Goal: Information Seeking & Learning: Learn about a topic

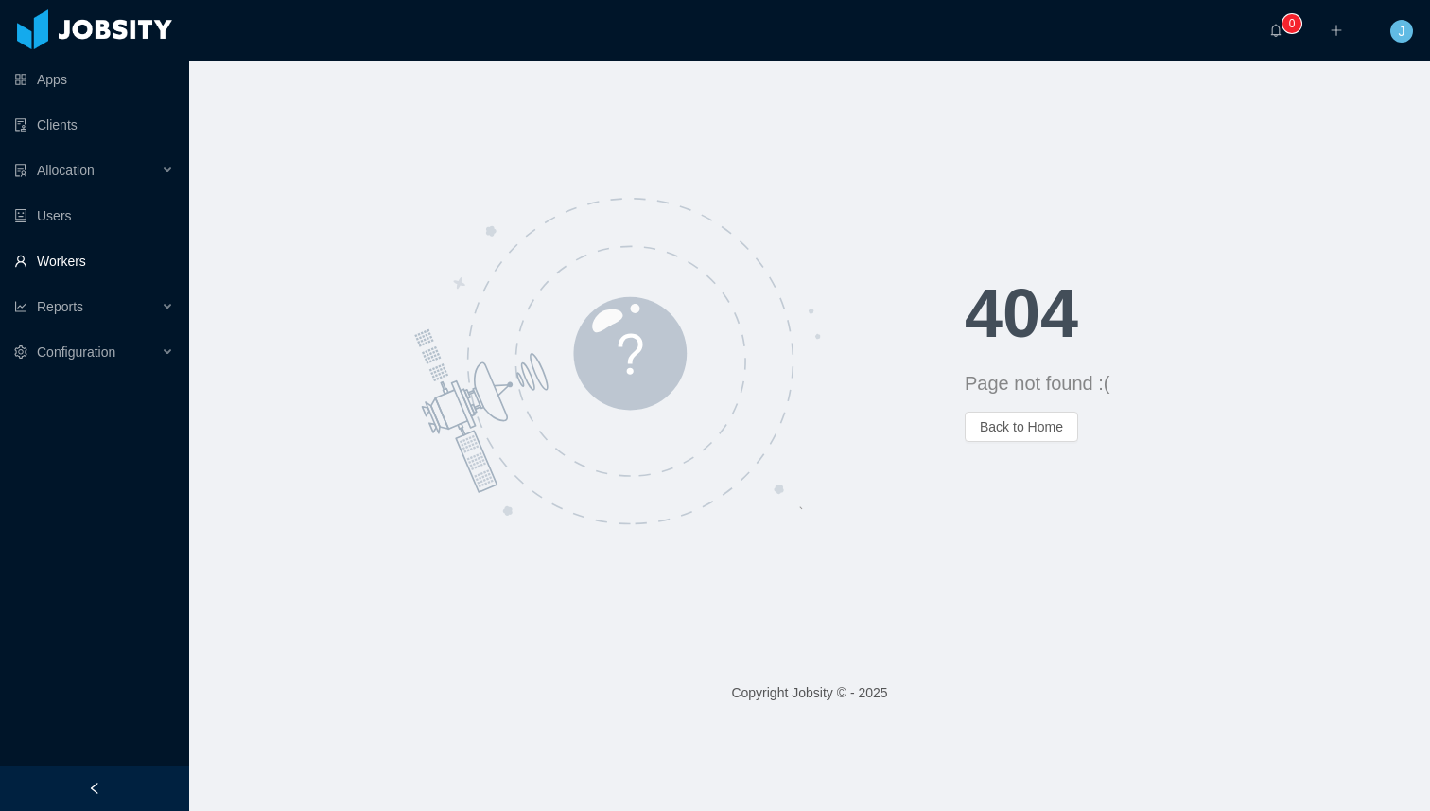
click at [72, 254] on link "Workers" at bounding box center [94, 261] width 160 height 38
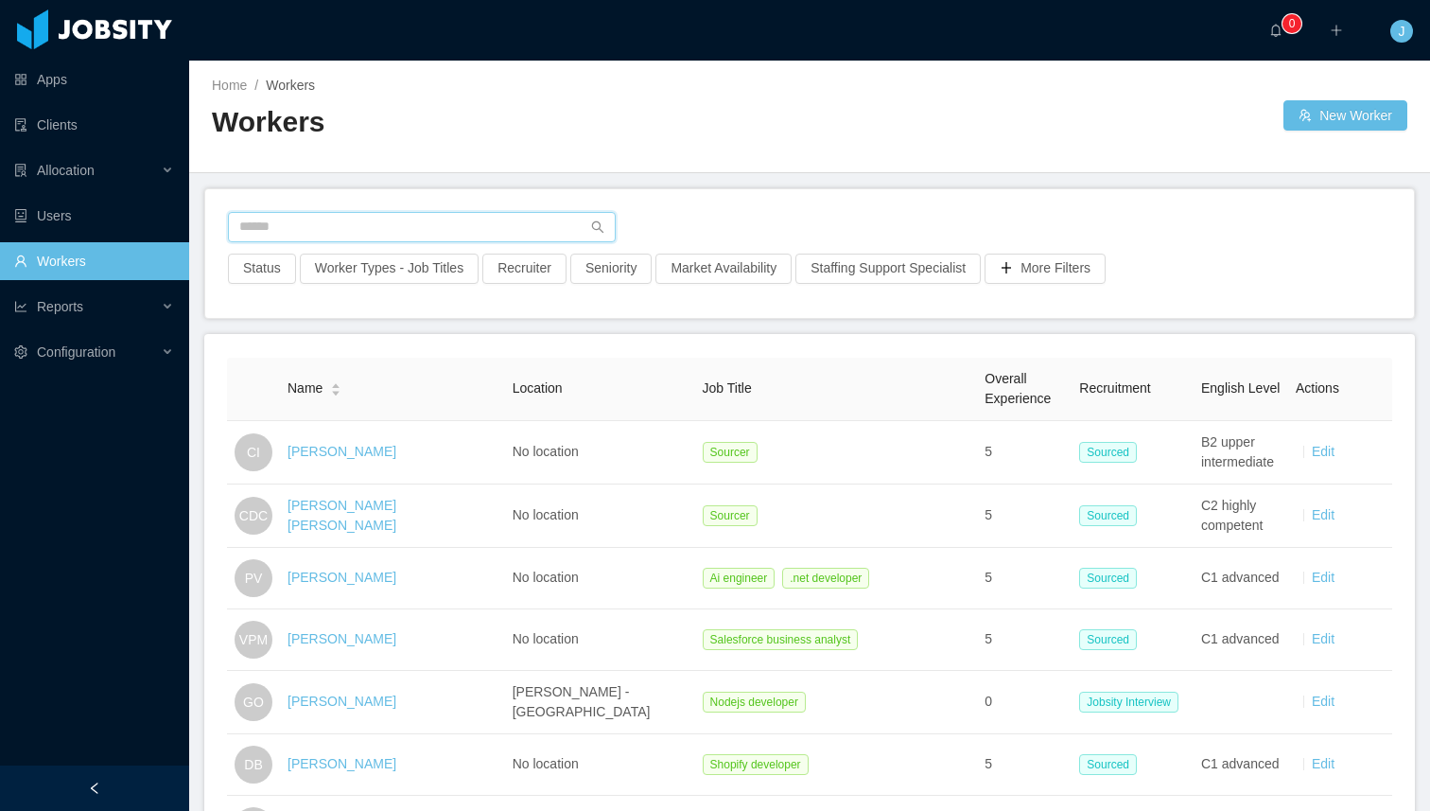
click at [254, 219] on input "text" at bounding box center [422, 227] width 388 height 30
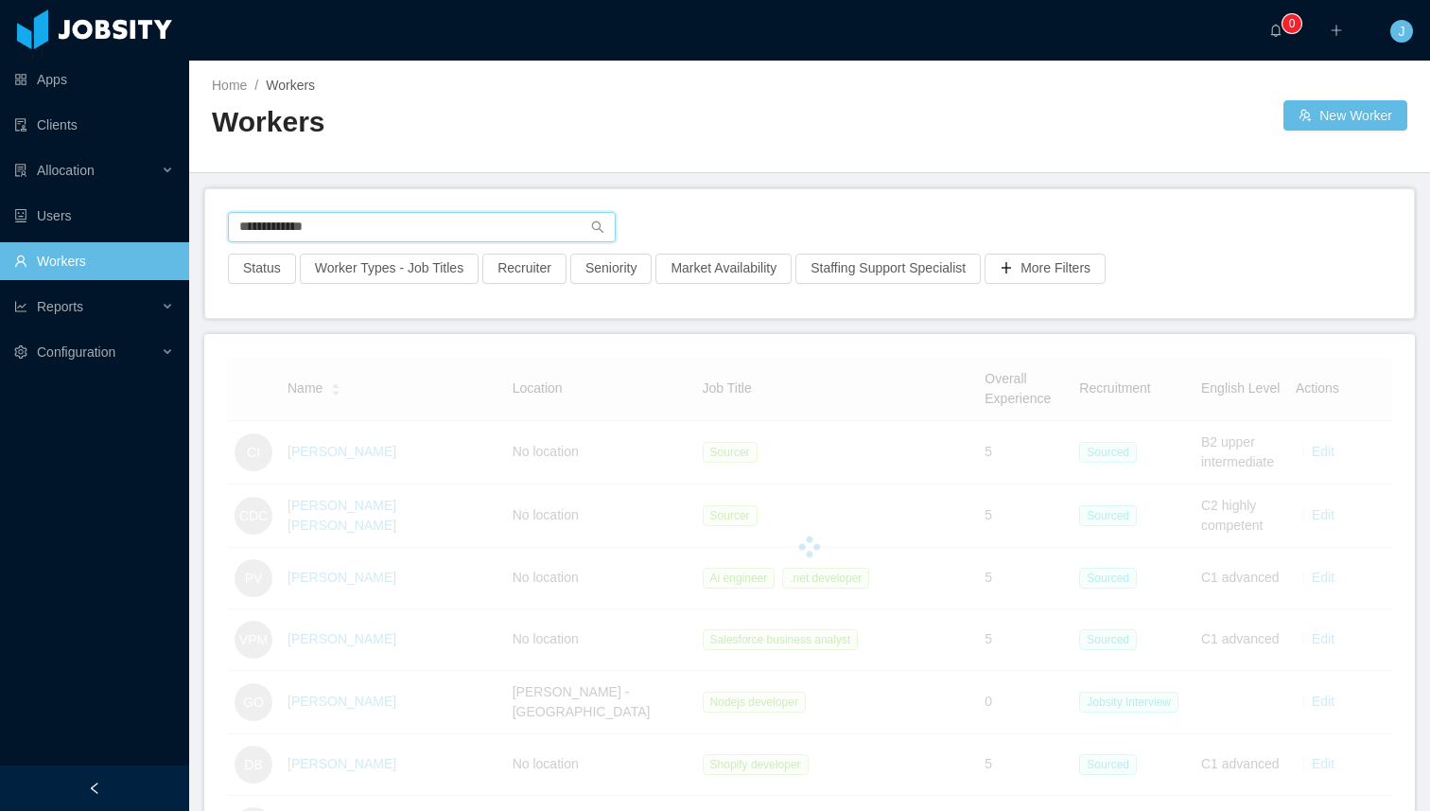
type input "**********"
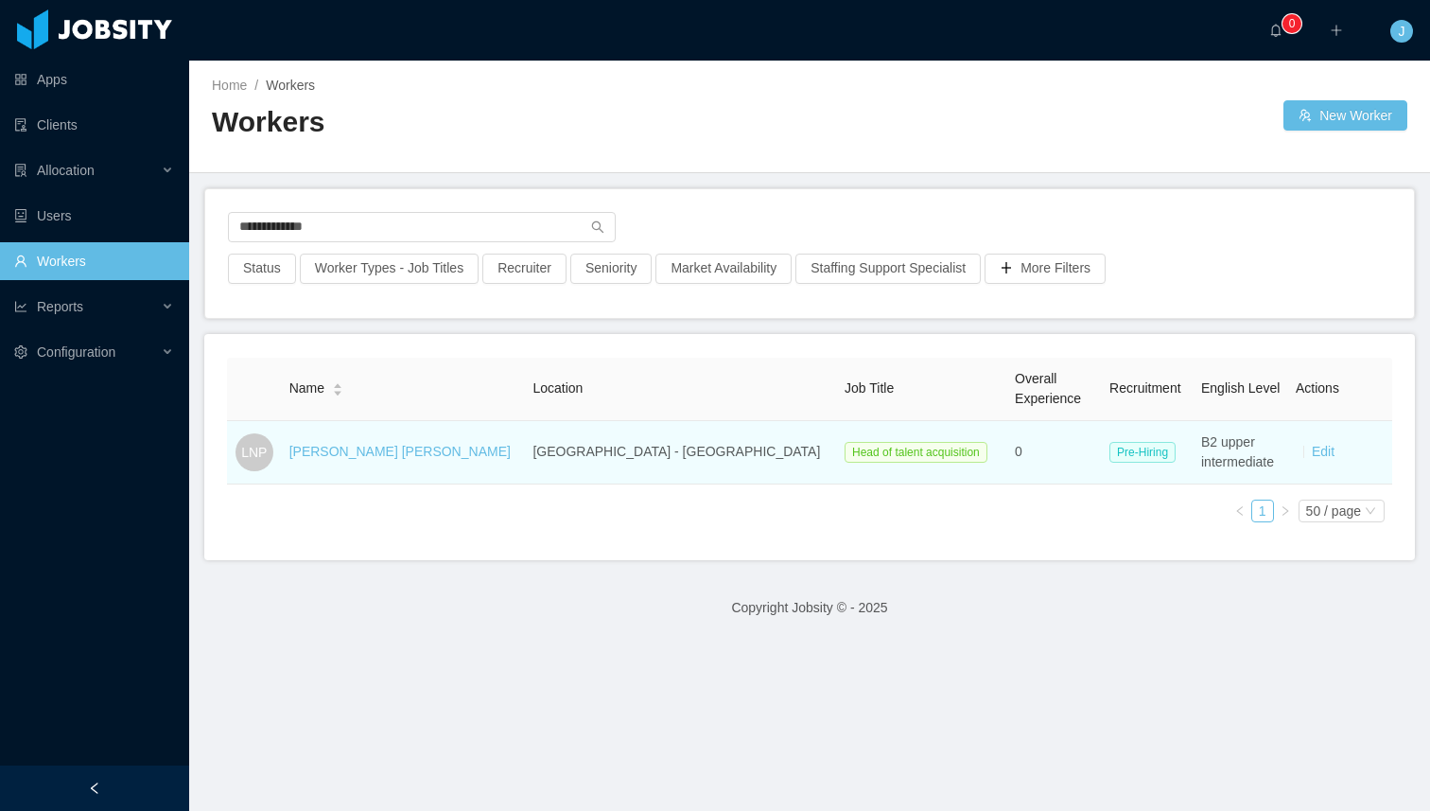
click at [427, 464] on td "[PERSON_NAME] [PERSON_NAME]" at bounding box center [404, 452] width 244 height 63
click at [408, 453] on link "[PERSON_NAME] [PERSON_NAME]" at bounding box center [399, 451] width 221 height 15
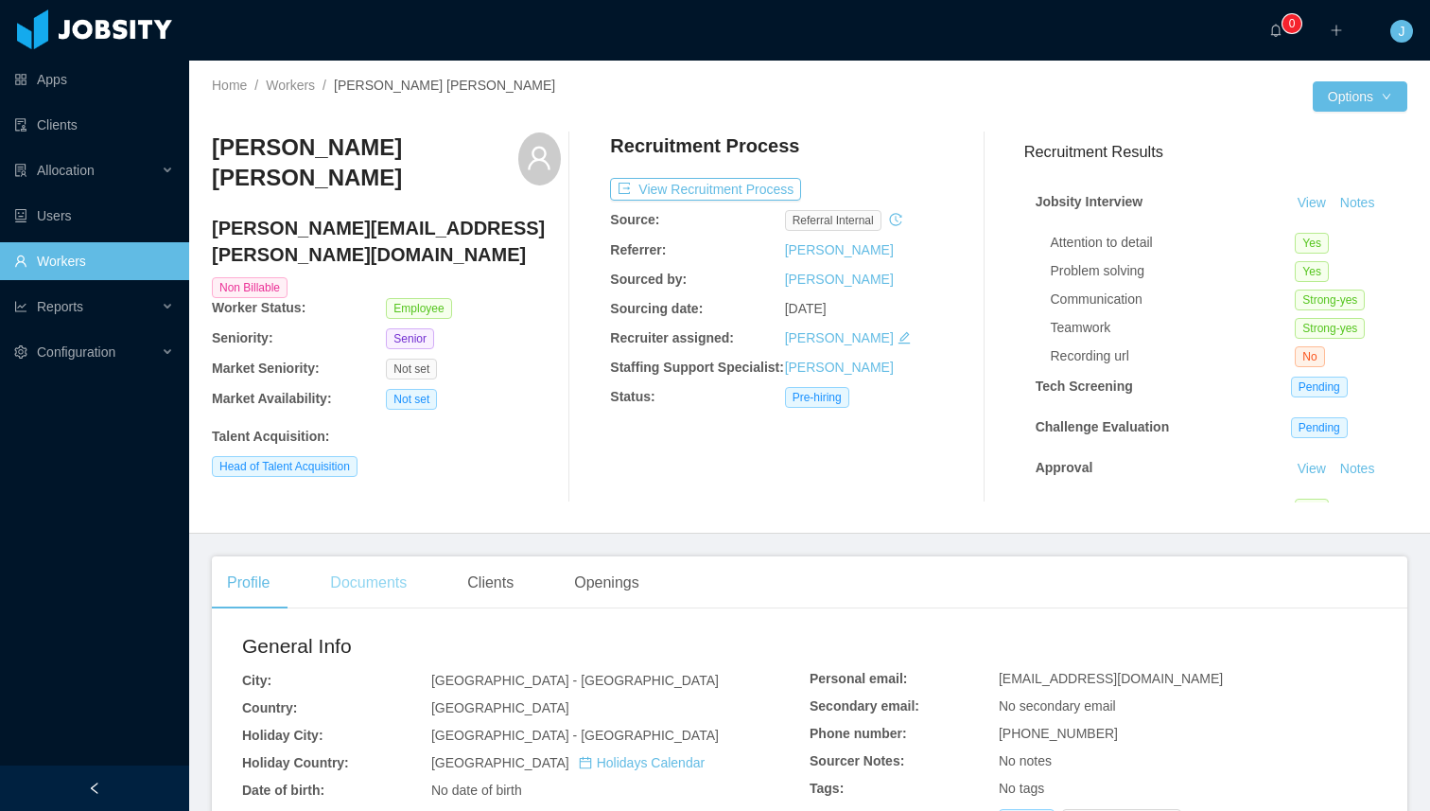
click at [371, 575] on div "Documents" at bounding box center [368, 582] width 107 height 53
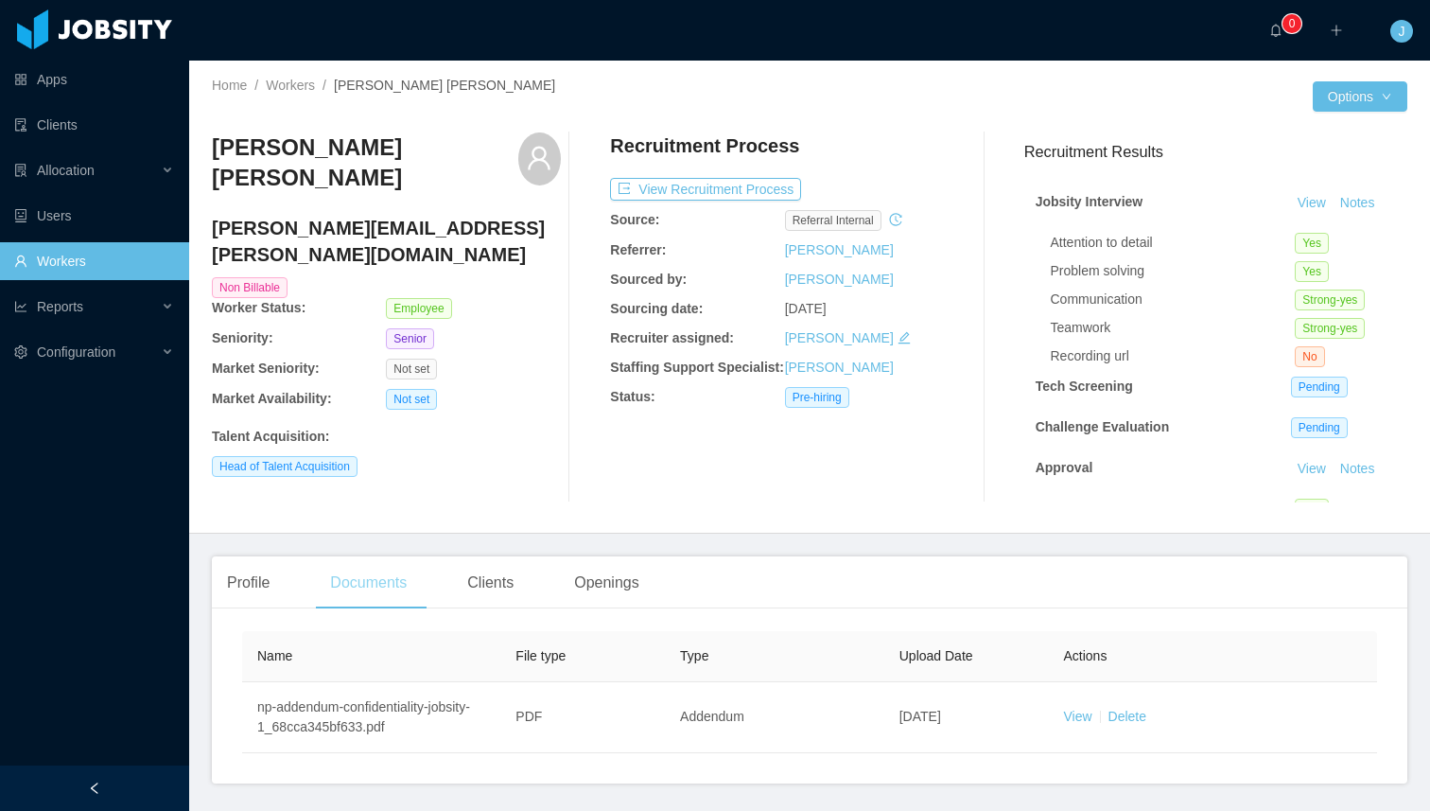
scroll to position [61, 0]
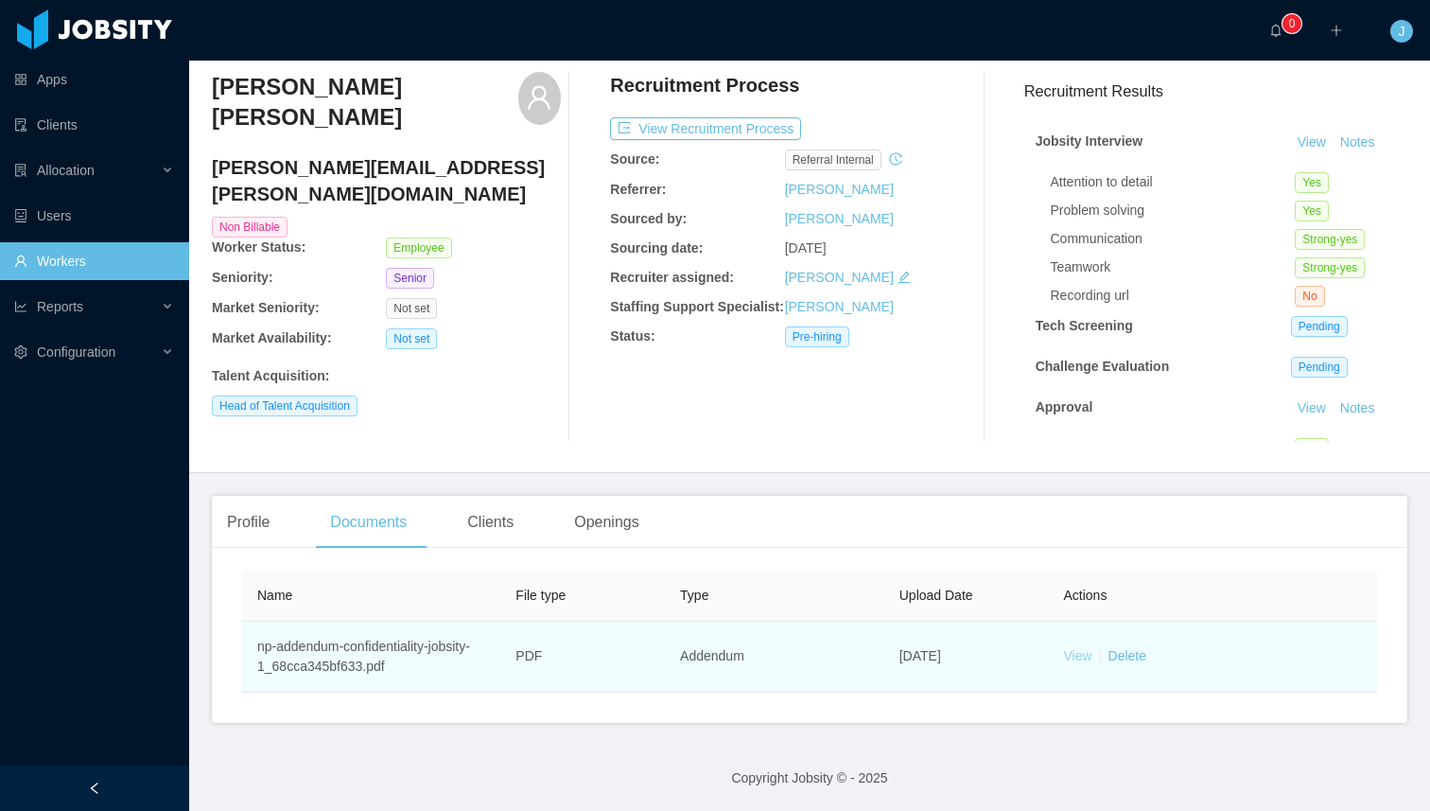
click at [1068, 655] on link "View" at bounding box center [1077, 655] width 28 height 15
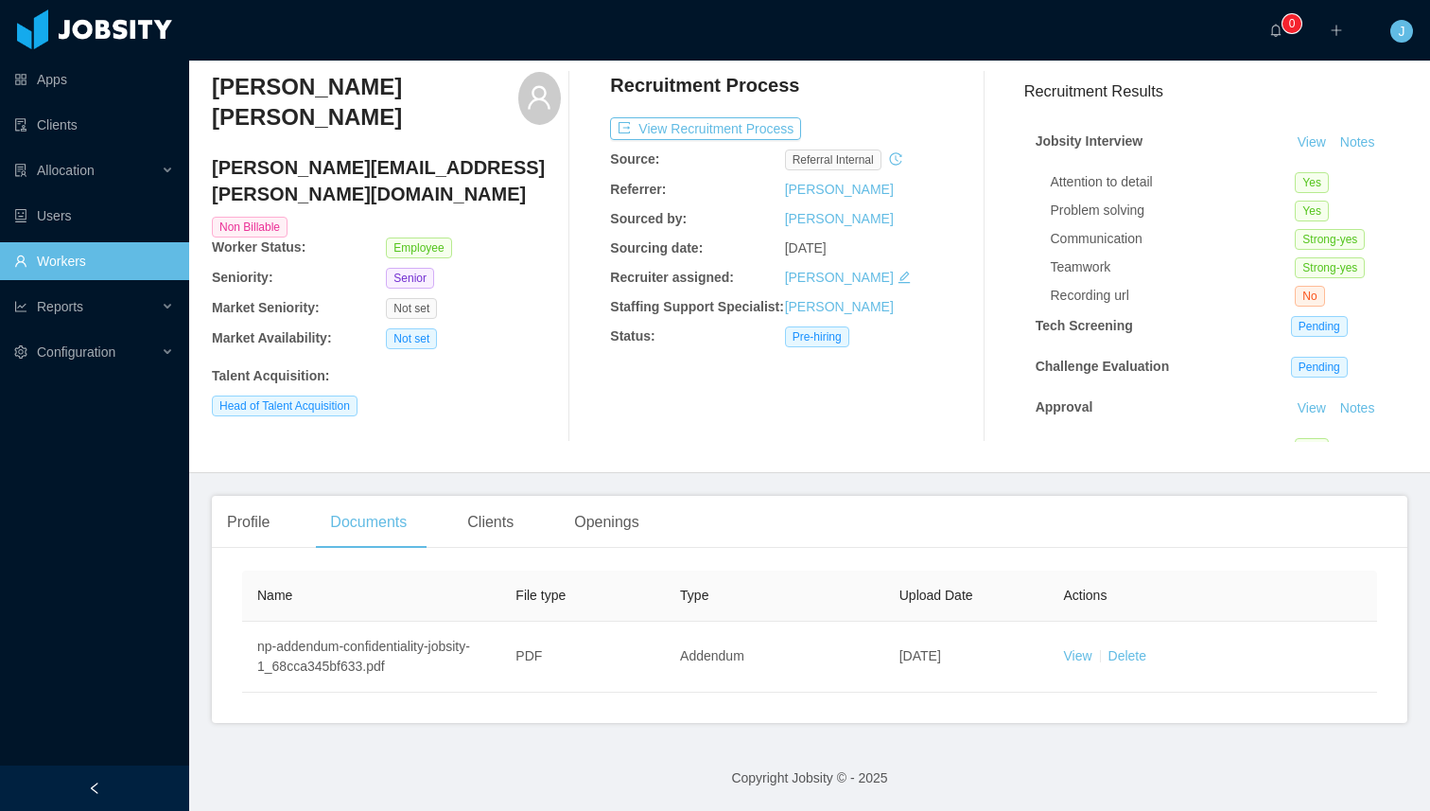
scroll to position [35, 0]
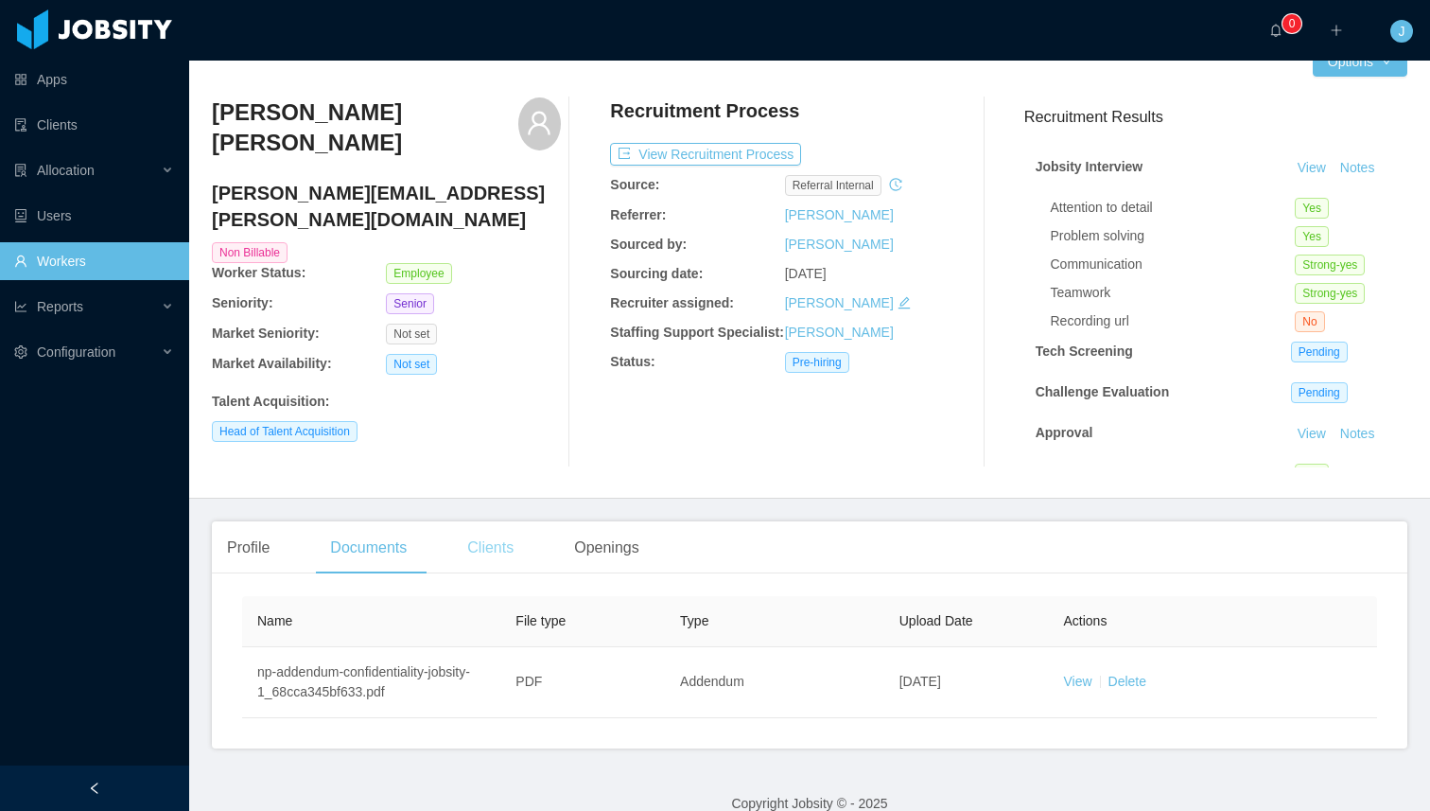
click at [472, 551] on div "Clients" at bounding box center [490, 547] width 77 height 53
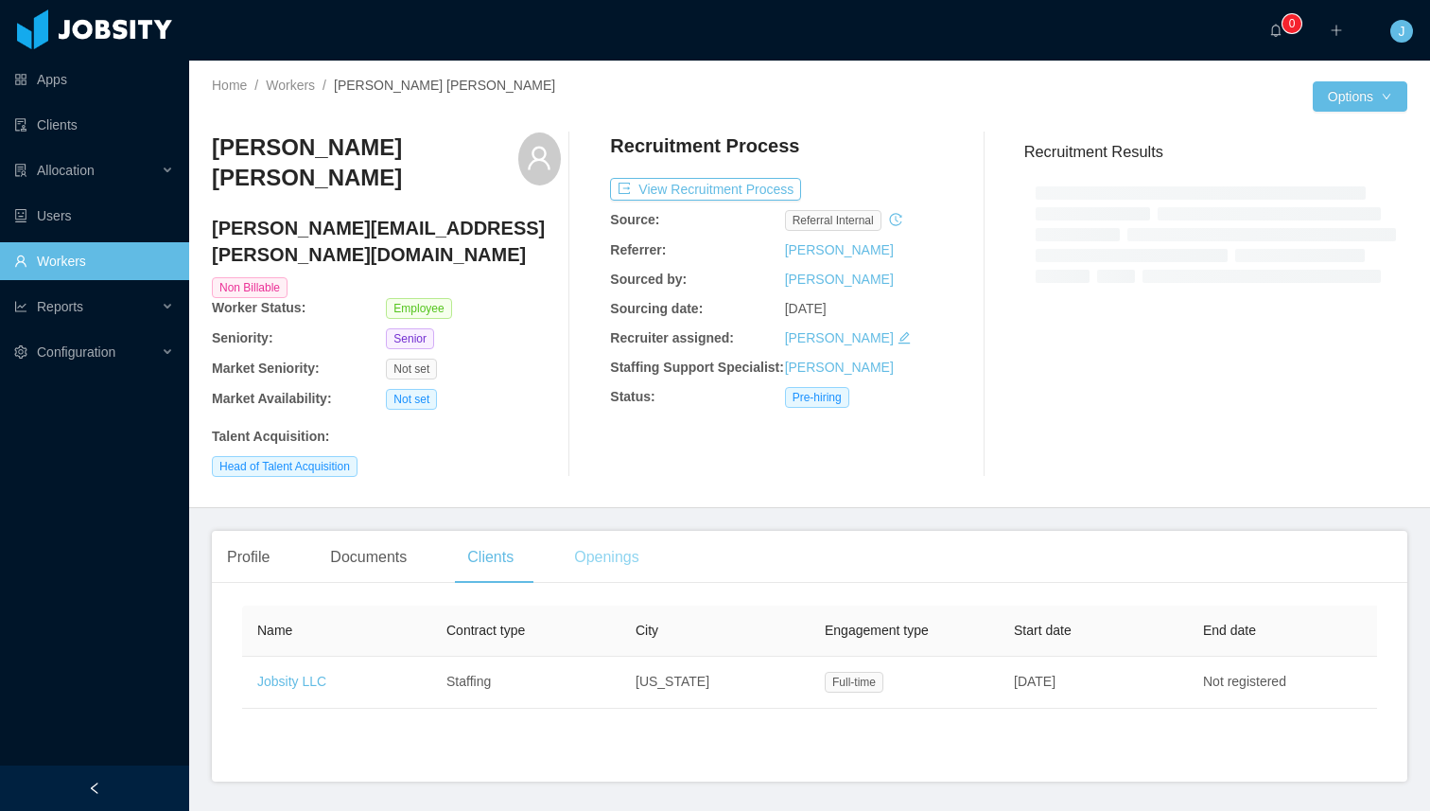
click at [614, 515] on main "Home / Workers / [PERSON_NAME] [PERSON_NAME] / Options [PERSON_NAME] [PERSON_NA…" at bounding box center [809, 436] width 1241 height 750
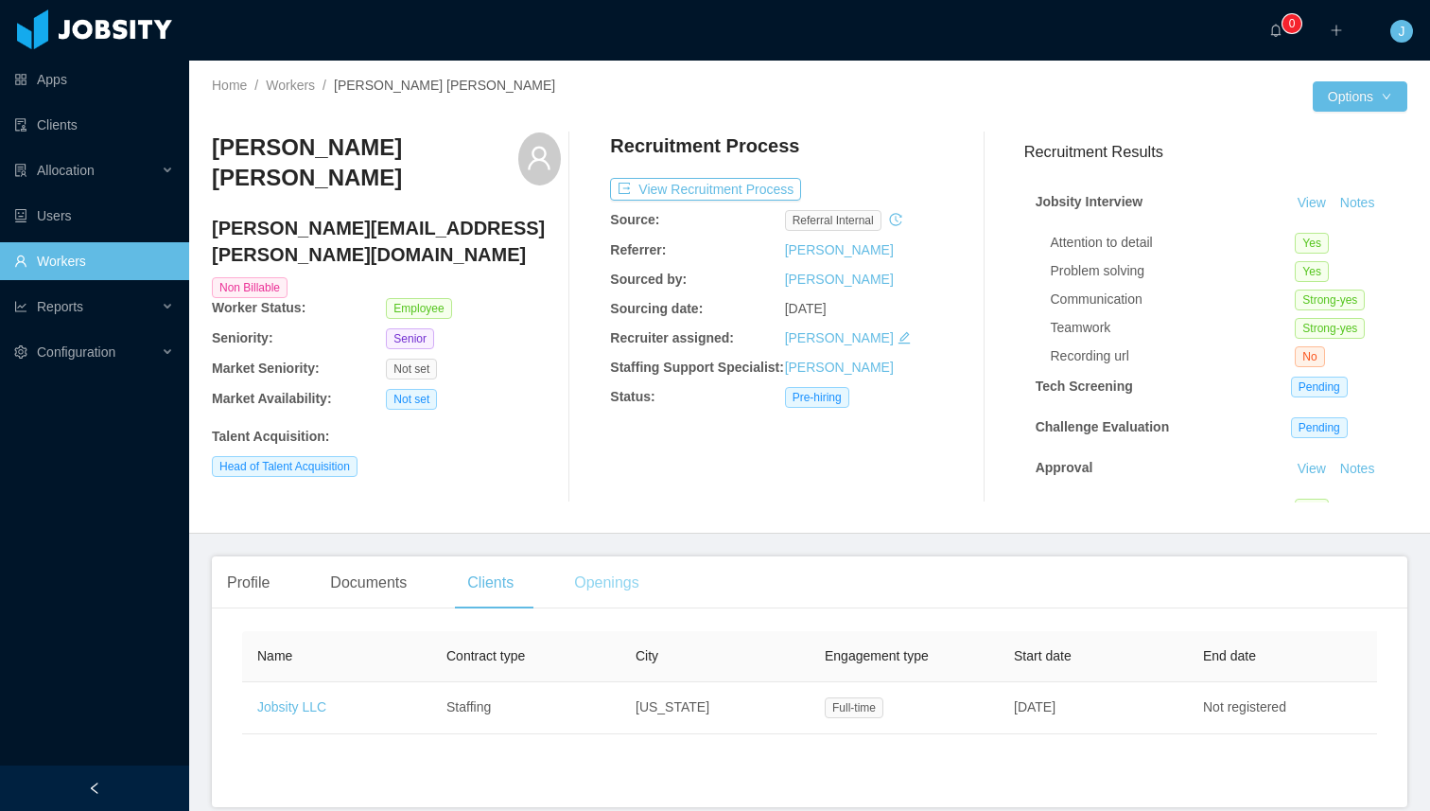
click at [616, 586] on div "Openings" at bounding box center [607, 582] width 96 height 53
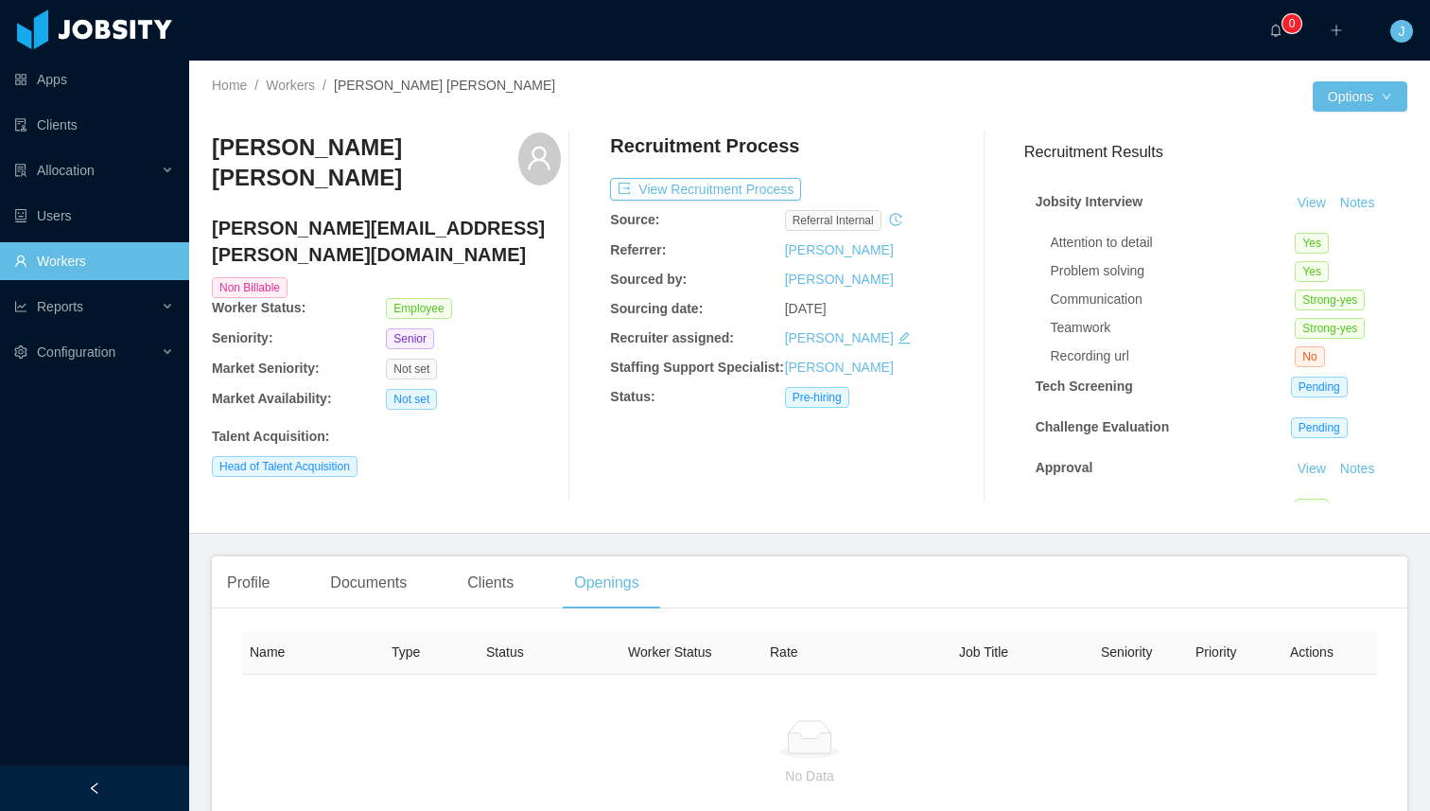
click at [68, 260] on link "Workers" at bounding box center [94, 261] width 160 height 38
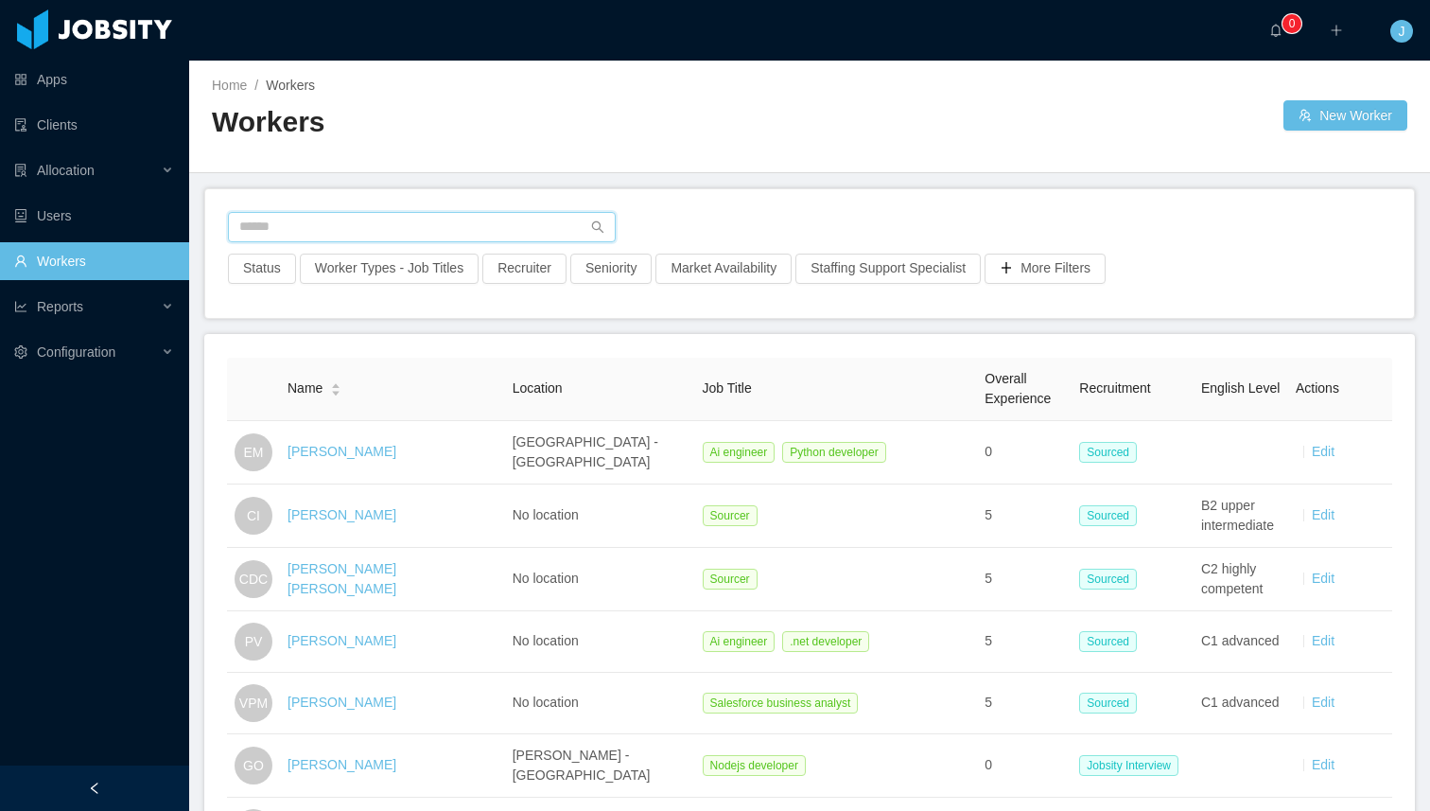
click at [251, 231] on input "text" at bounding box center [422, 227] width 388 height 30
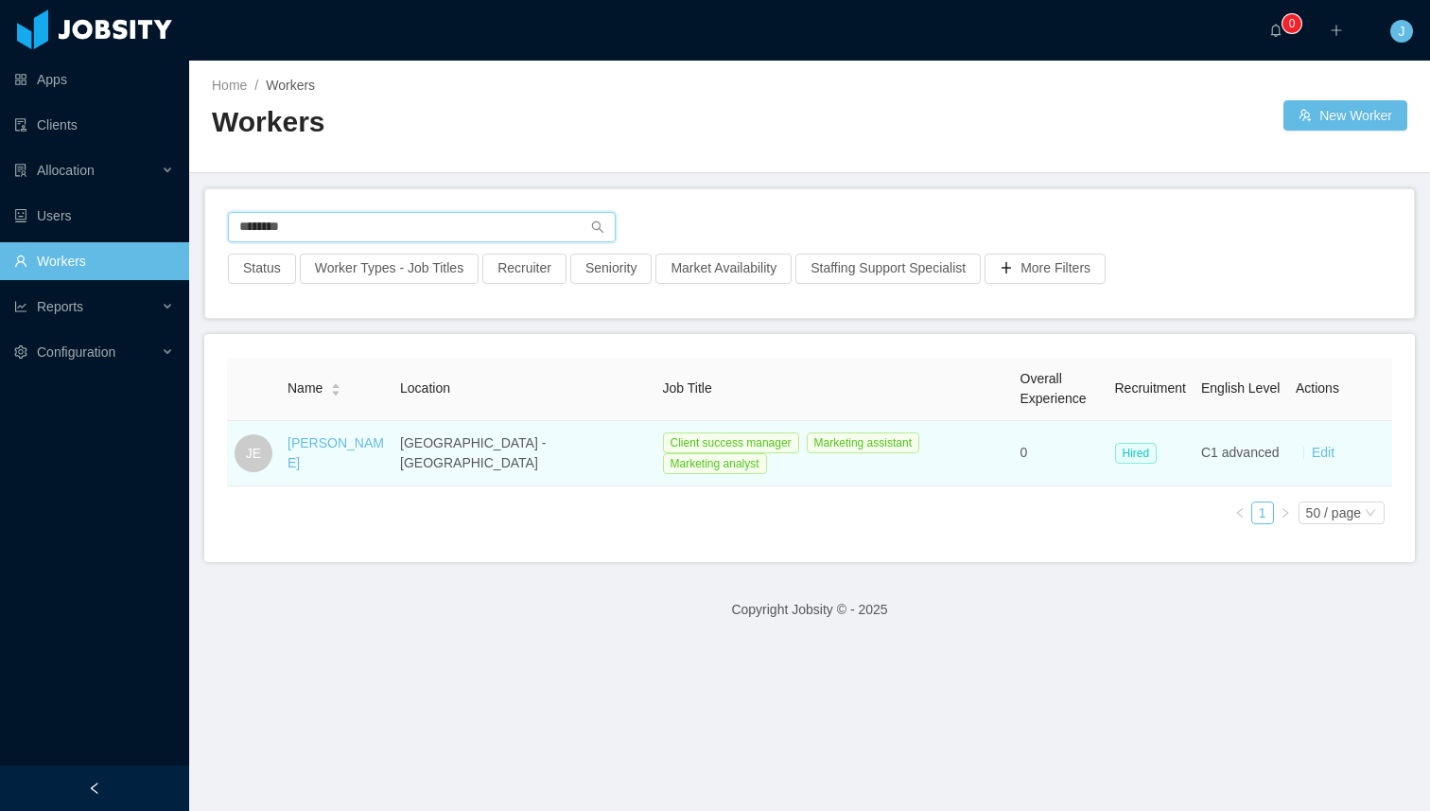
type input "********"
click at [393, 447] on td "[PERSON_NAME]" at bounding box center [336, 453] width 113 height 65
click at [361, 455] on link "[PERSON_NAME]" at bounding box center [336, 452] width 96 height 35
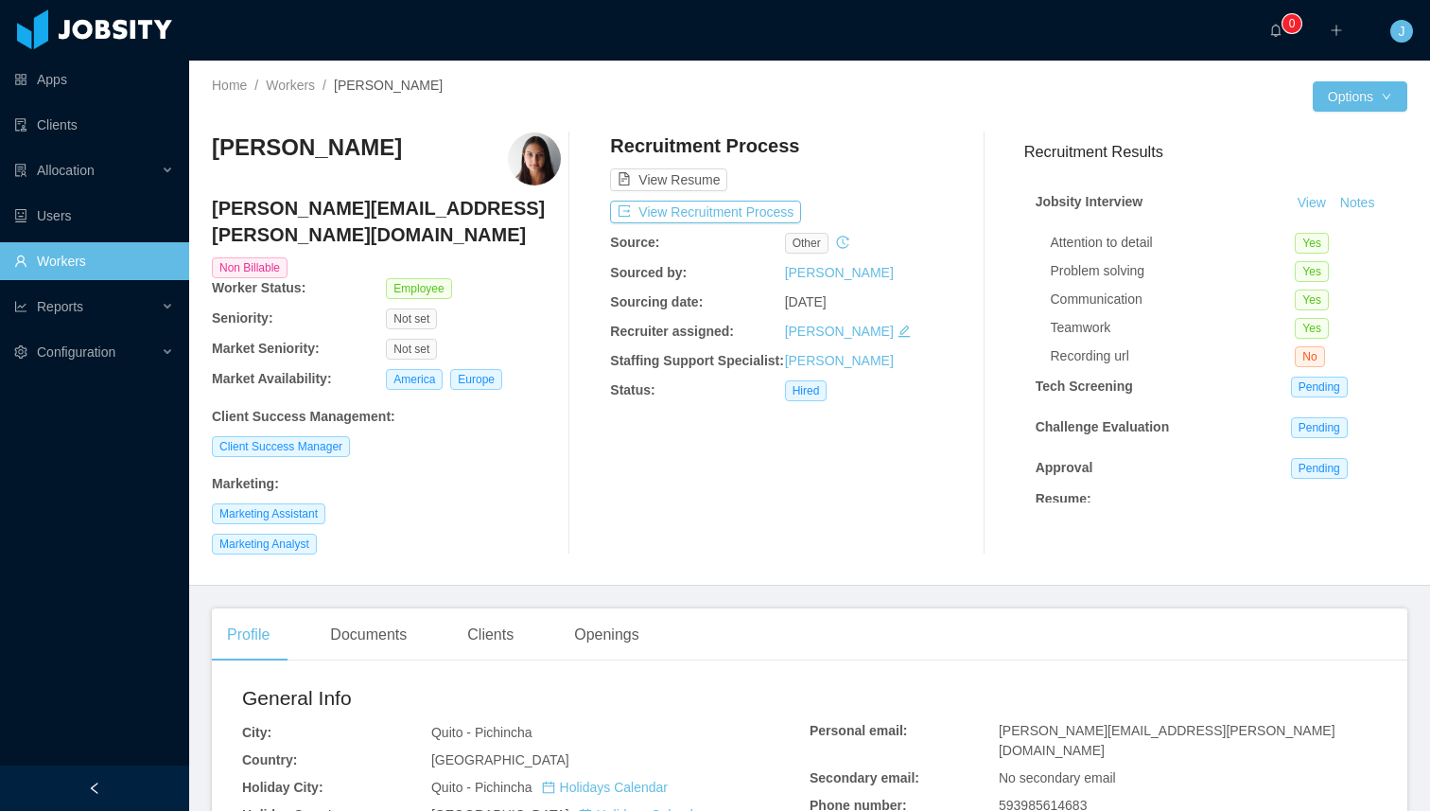
click at [33, 259] on link "Workers" at bounding box center [94, 261] width 160 height 38
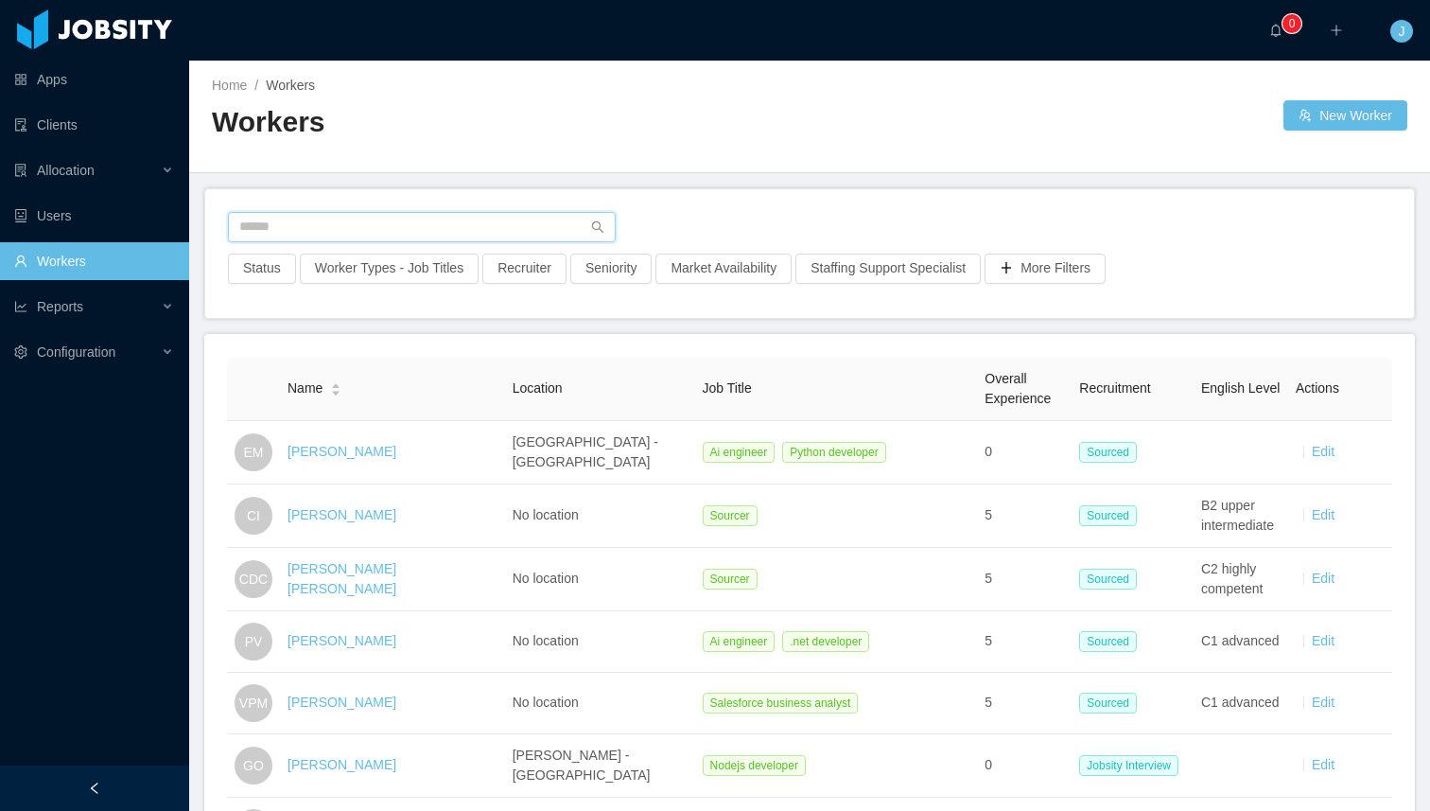
click at [271, 222] on input "text" at bounding box center [422, 227] width 388 height 30
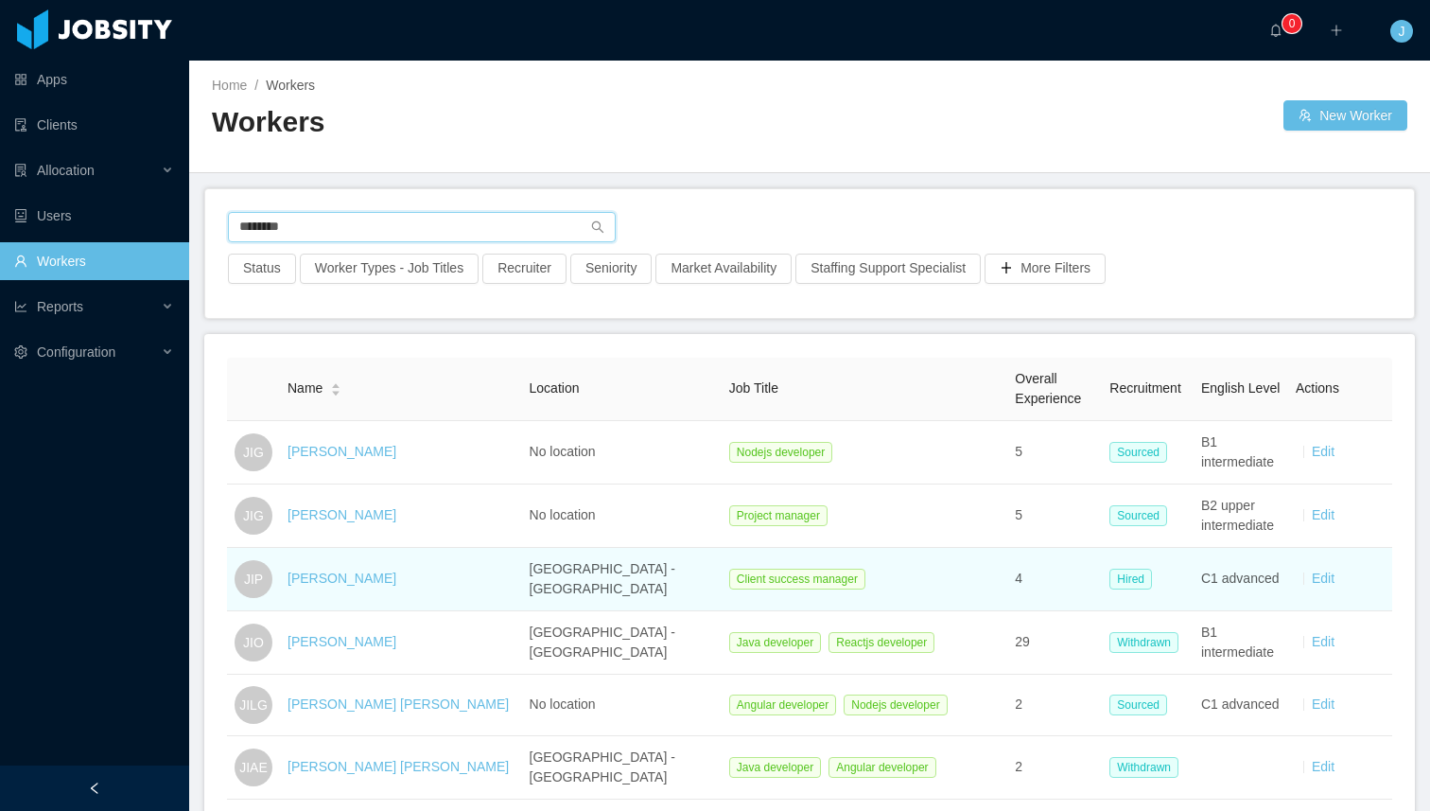
type input "********"
click at [414, 586] on div "[PERSON_NAME]" at bounding box center [401, 578] width 227 height 20
click at [389, 582] on link "[PERSON_NAME]" at bounding box center [342, 577] width 109 height 15
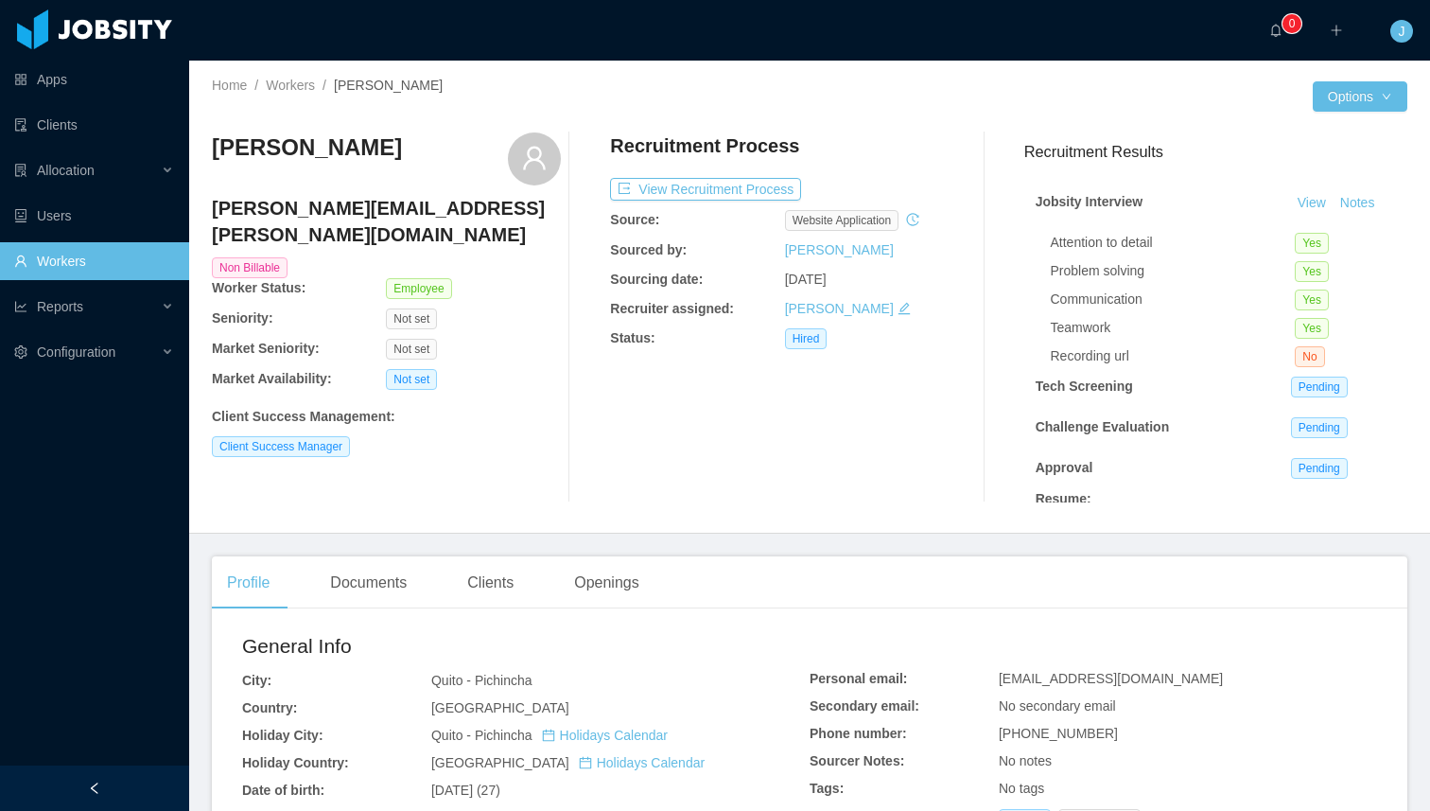
click at [88, 256] on link "Workers" at bounding box center [94, 261] width 160 height 38
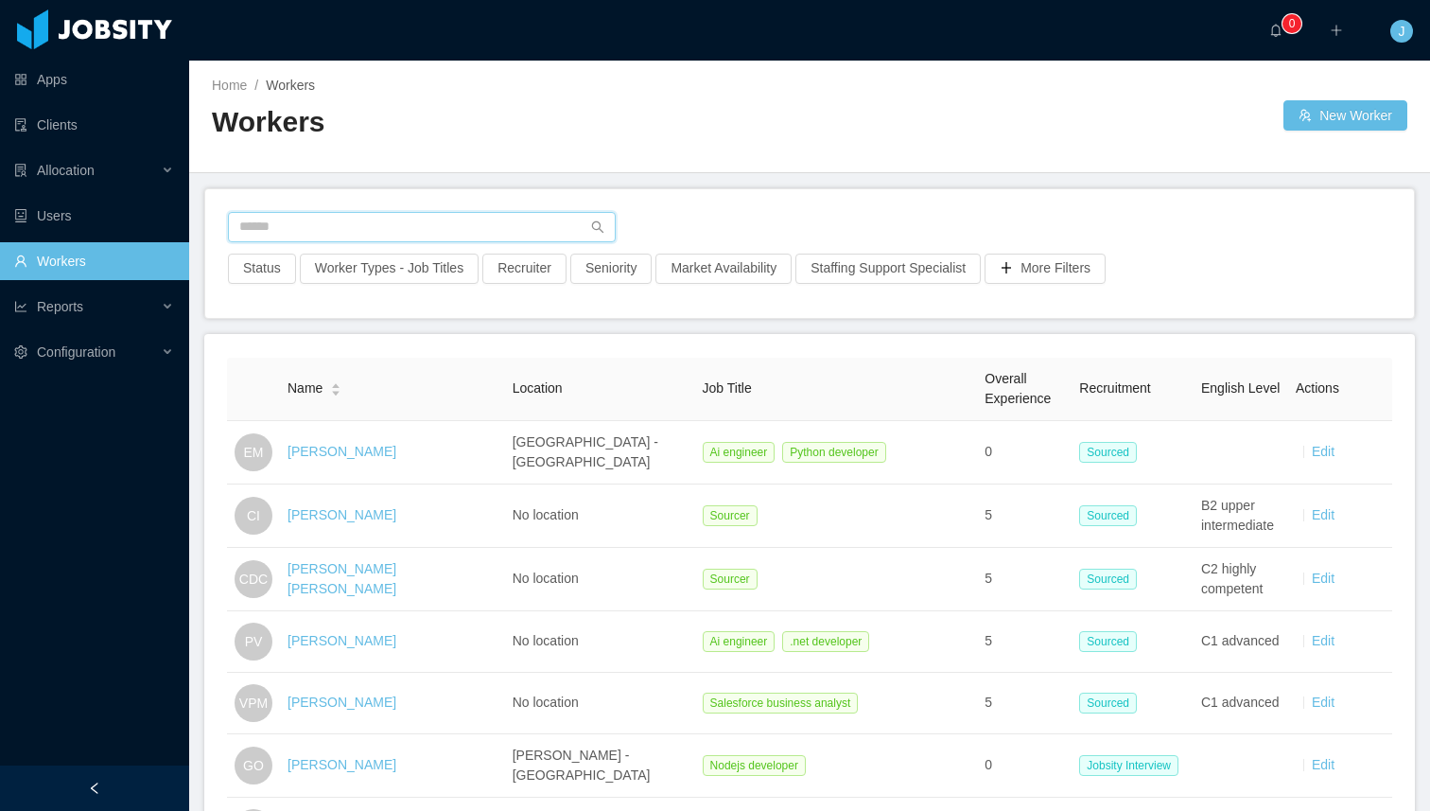
click at [269, 223] on input "text" at bounding box center [422, 227] width 388 height 30
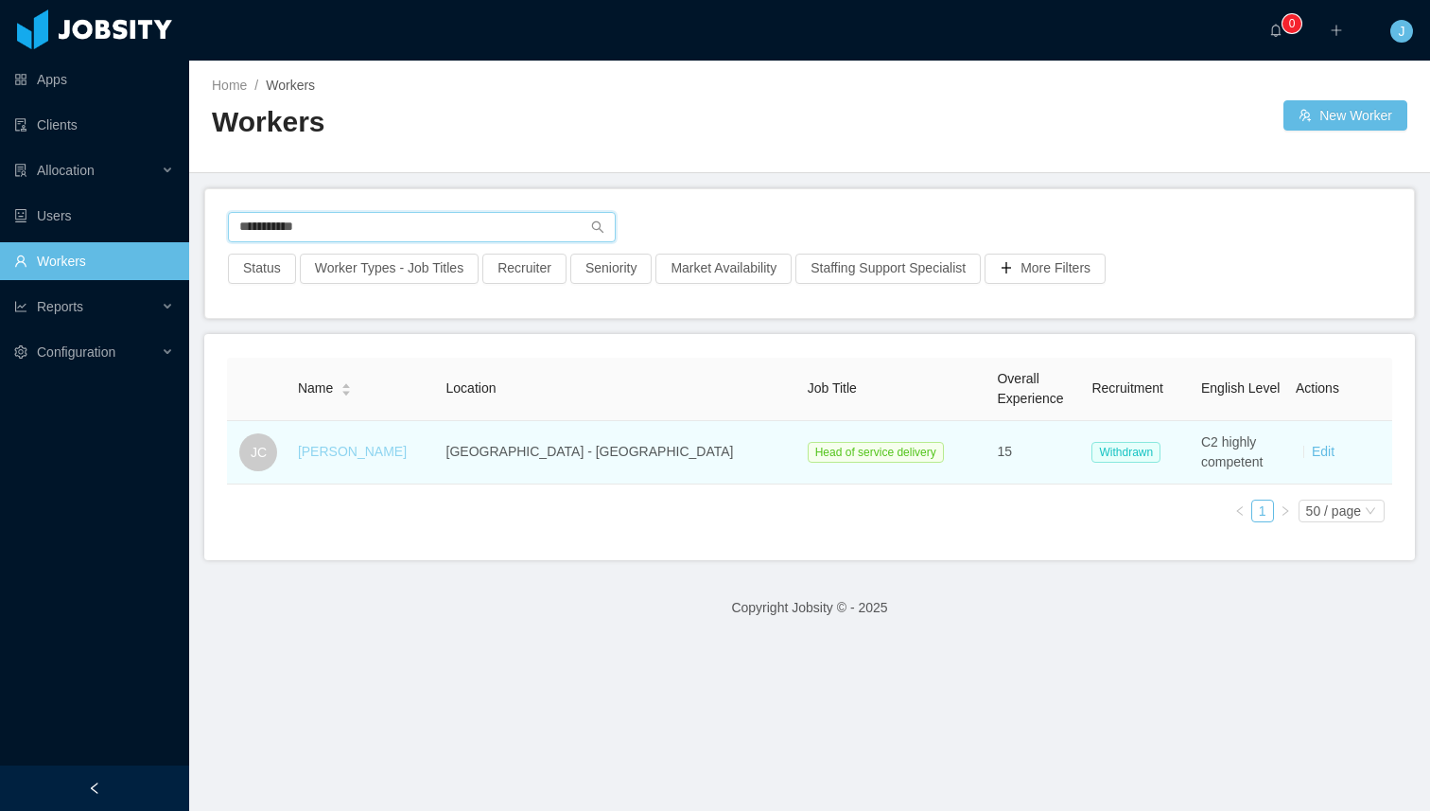
type input "**********"
click at [355, 449] on link "[PERSON_NAME]" at bounding box center [352, 451] width 109 height 15
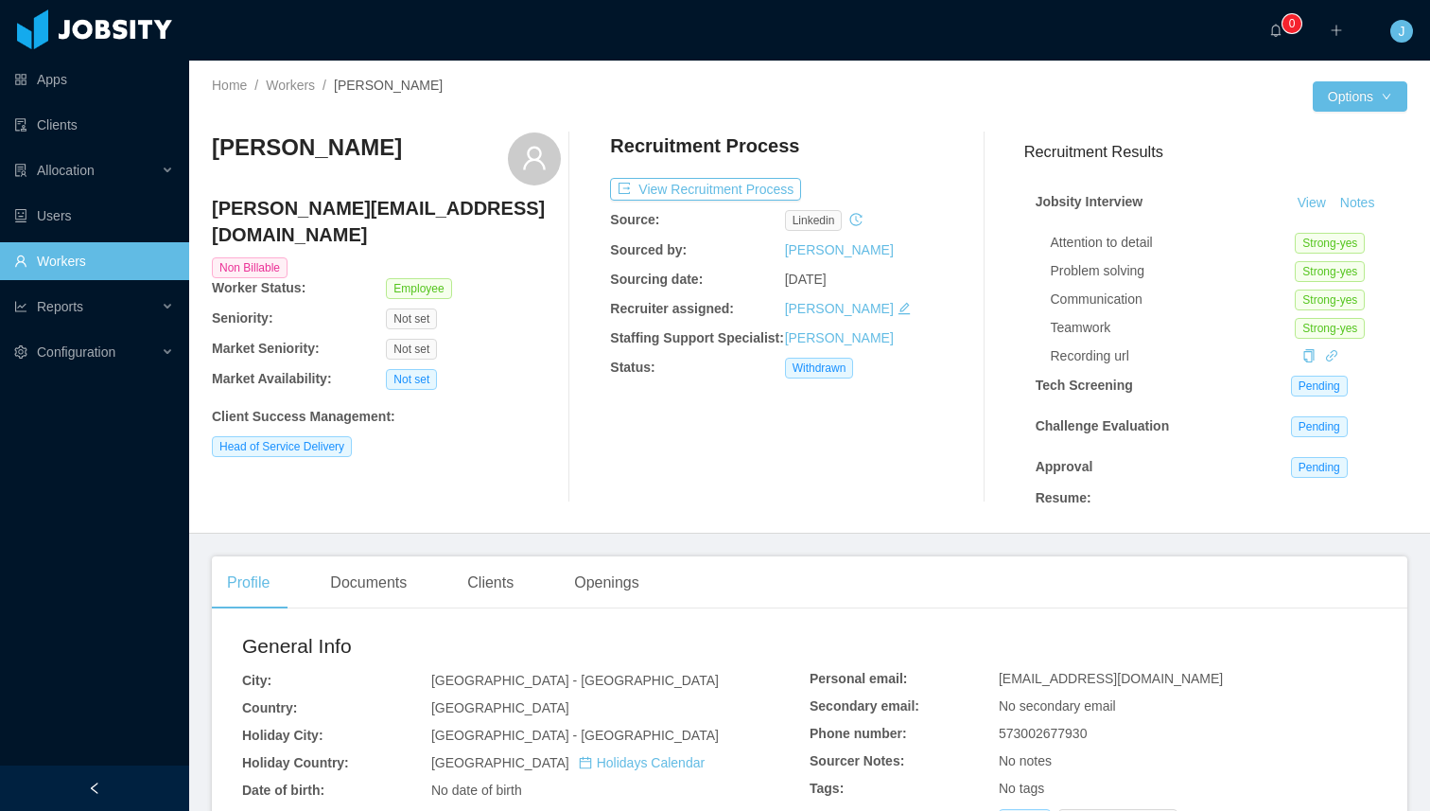
click at [100, 261] on link "Workers" at bounding box center [94, 261] width 160 height 38
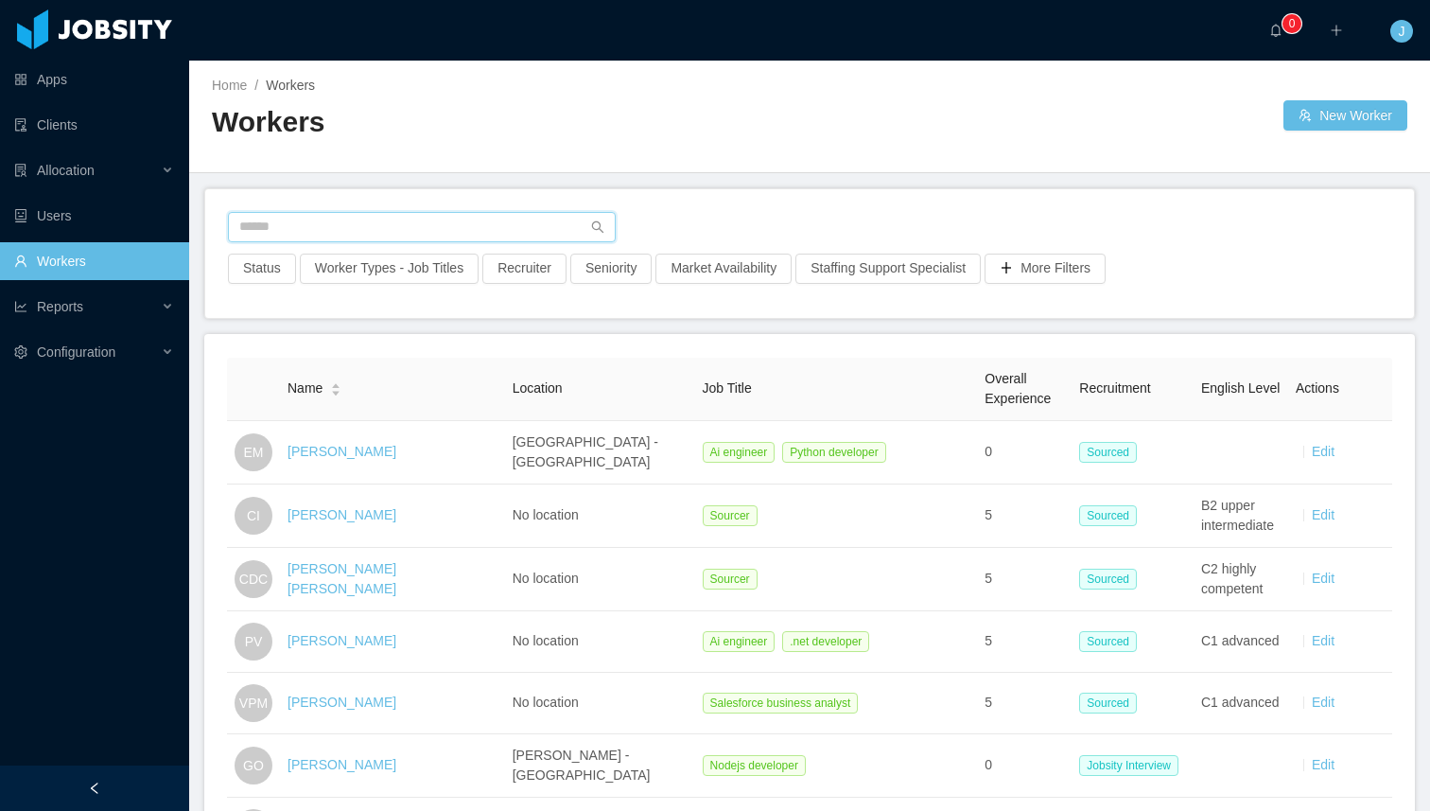
click at [259, 228] on input "text" at bounding box center [422, 227] width 388 height 30
type input "**********"
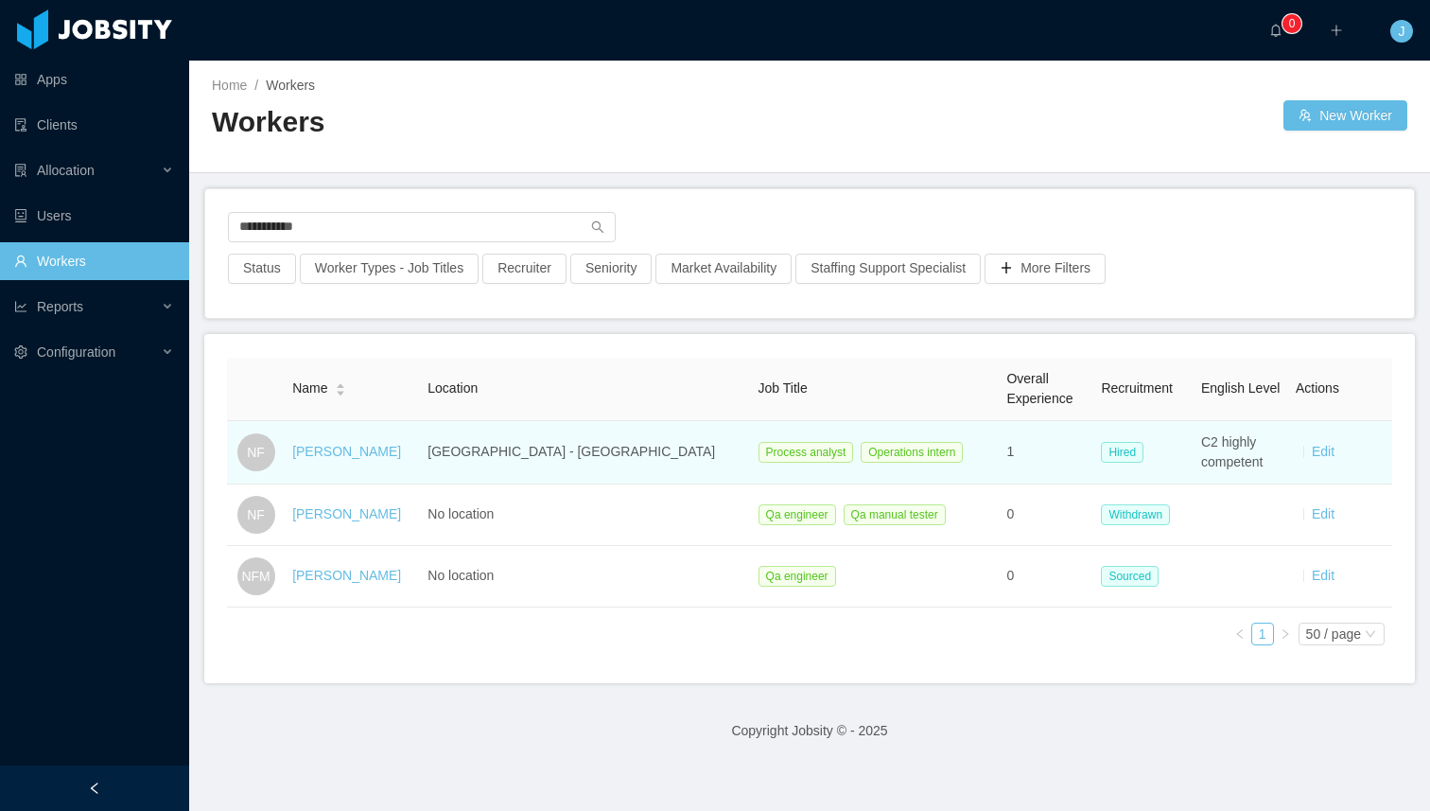
click at [398, 452] on div "[PERSON_NAME]" at bounding box center [352, 452] width 120 height 20
click at [361, 449] on link "[PERSON_NAME]" at bounding box center [346, 451] width 109 height 15
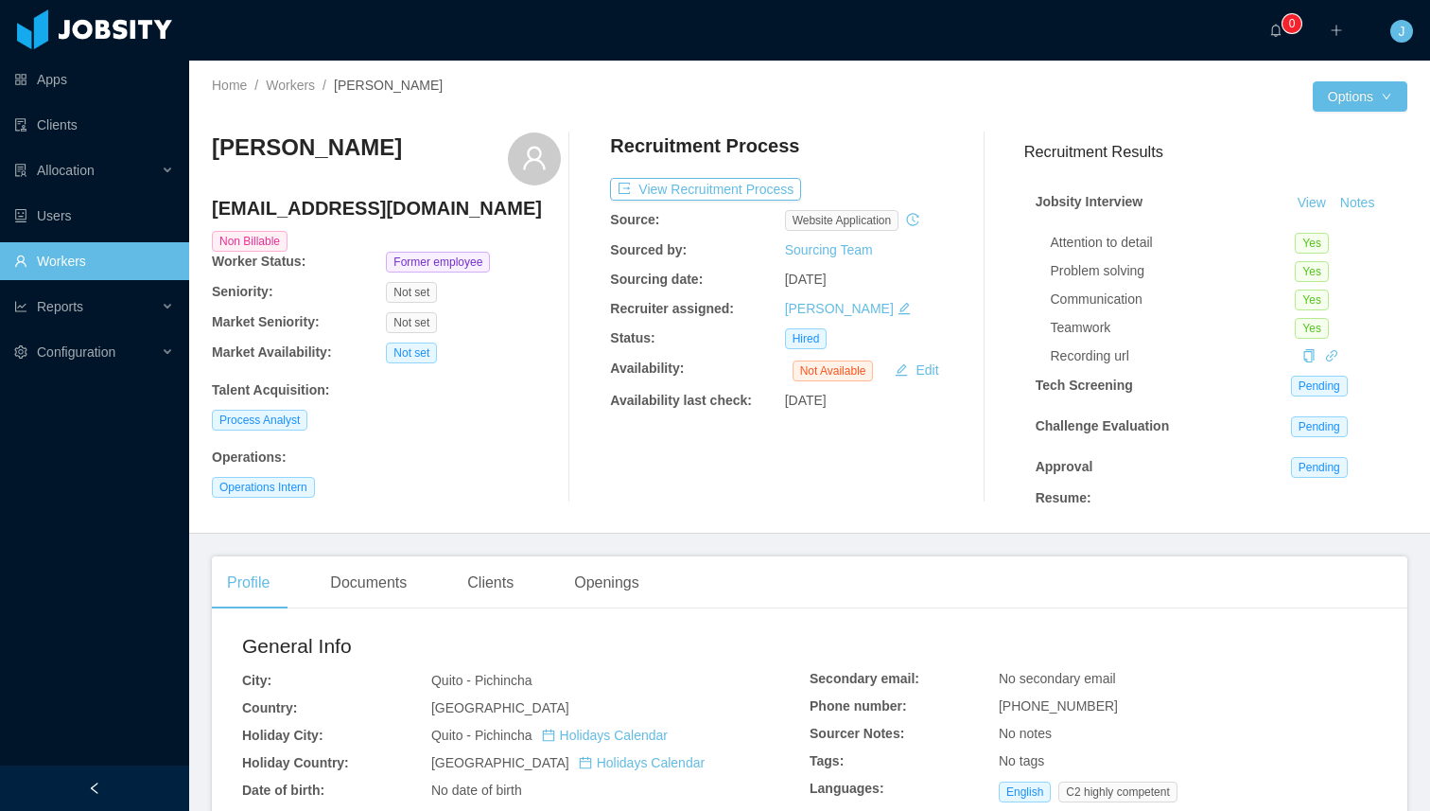
click at [107, 257] on link "Workers" at bounding box center [94, 261] width 160 height 38
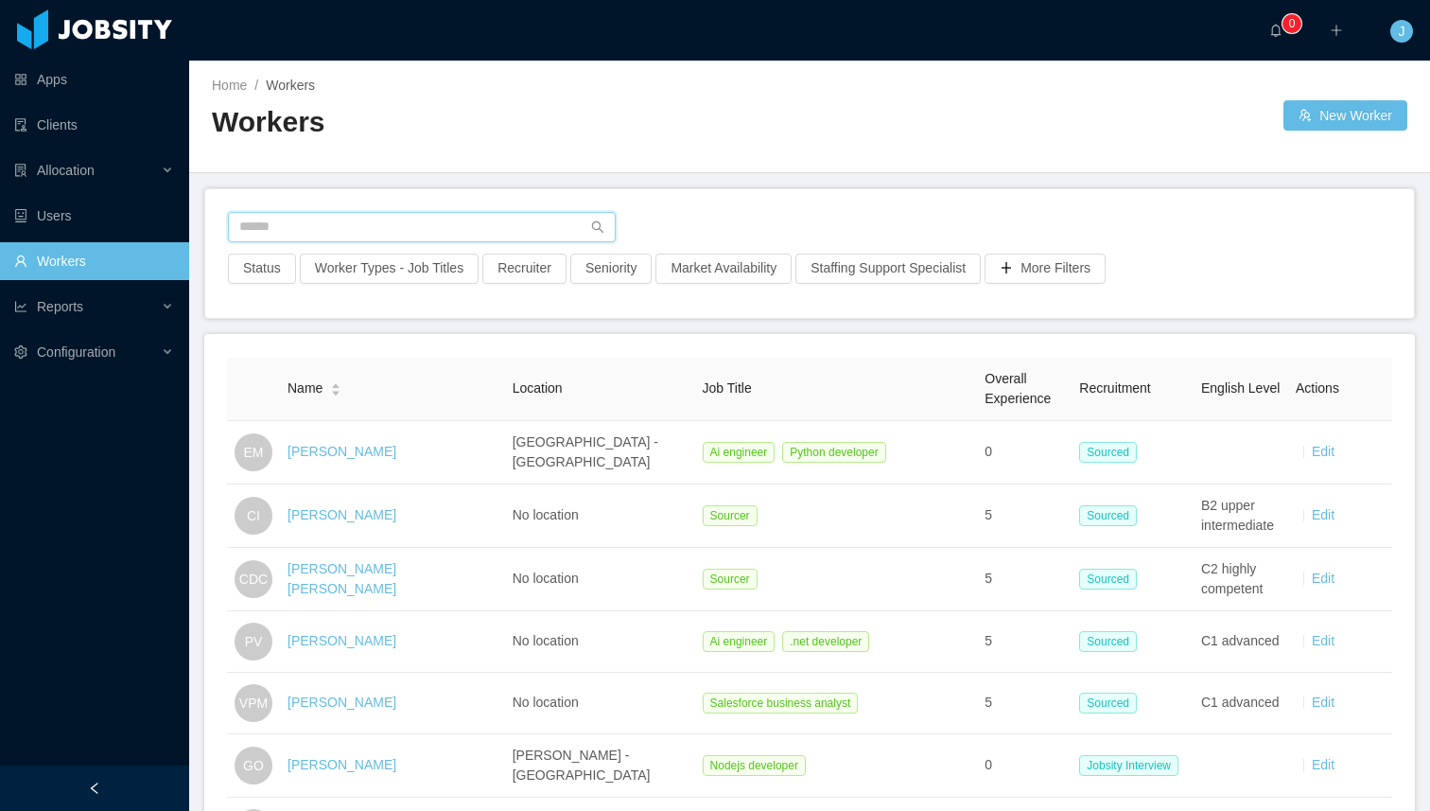
click at [327, 218] on input "text" at bounding box center [422, 227] width 388 height 30
type input "**********"
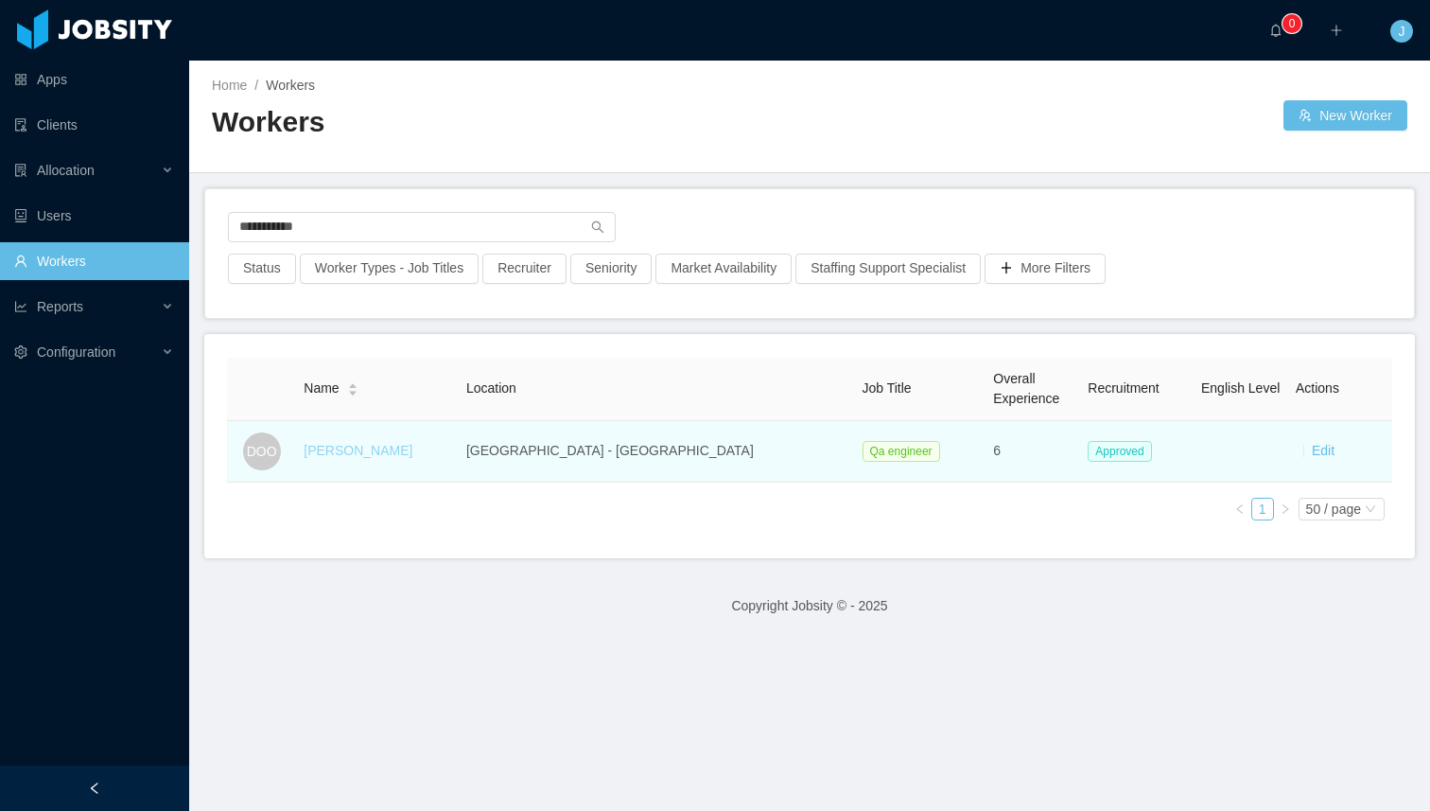
click at [397, 446] on link "[PERSON_NAME]" at bounding box center [358, 450] width 109 height 15
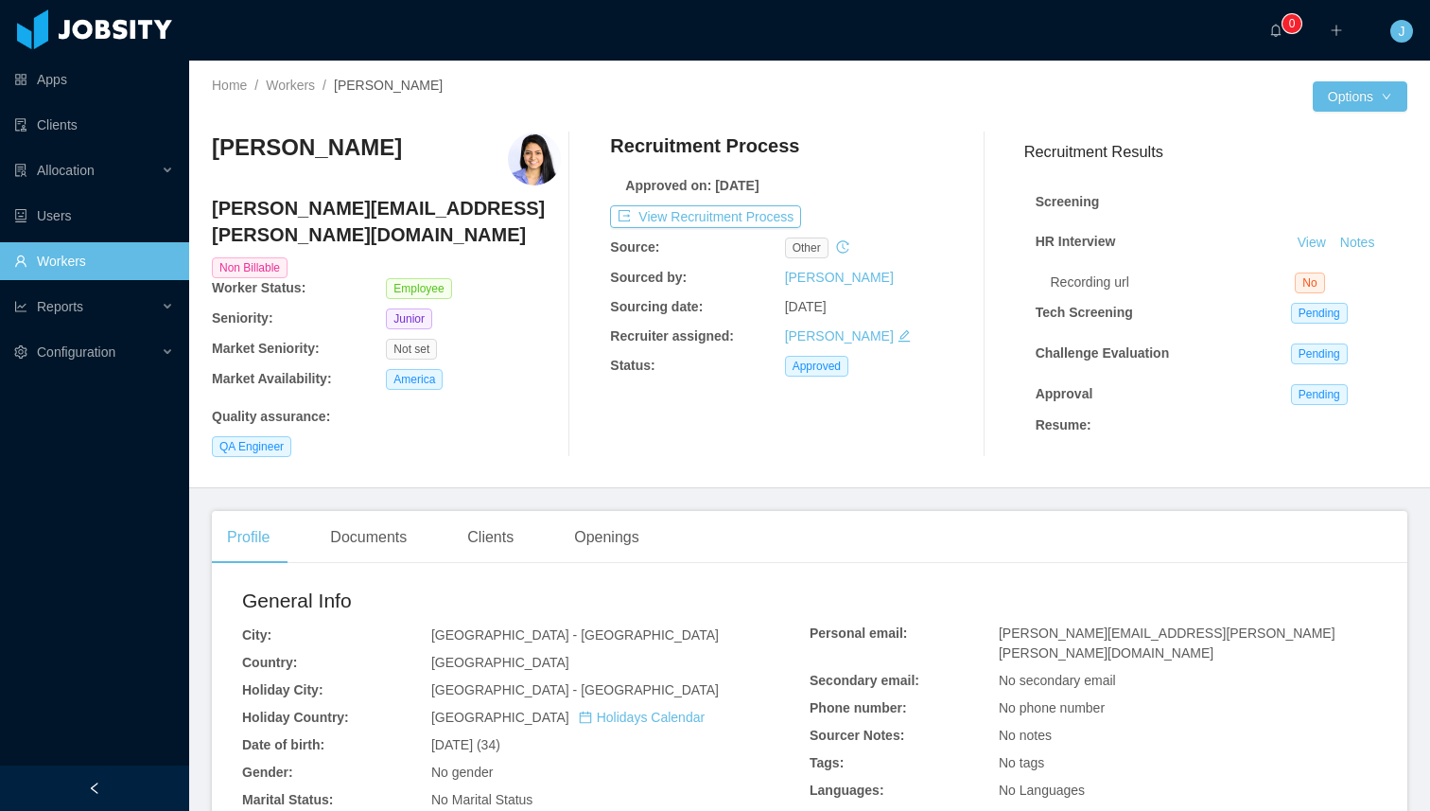
click at [93, 266] on link "Workers" at bounding box center [94, 261] width 160 height 38
